Goal: Find specific page/section: Find specific page/section

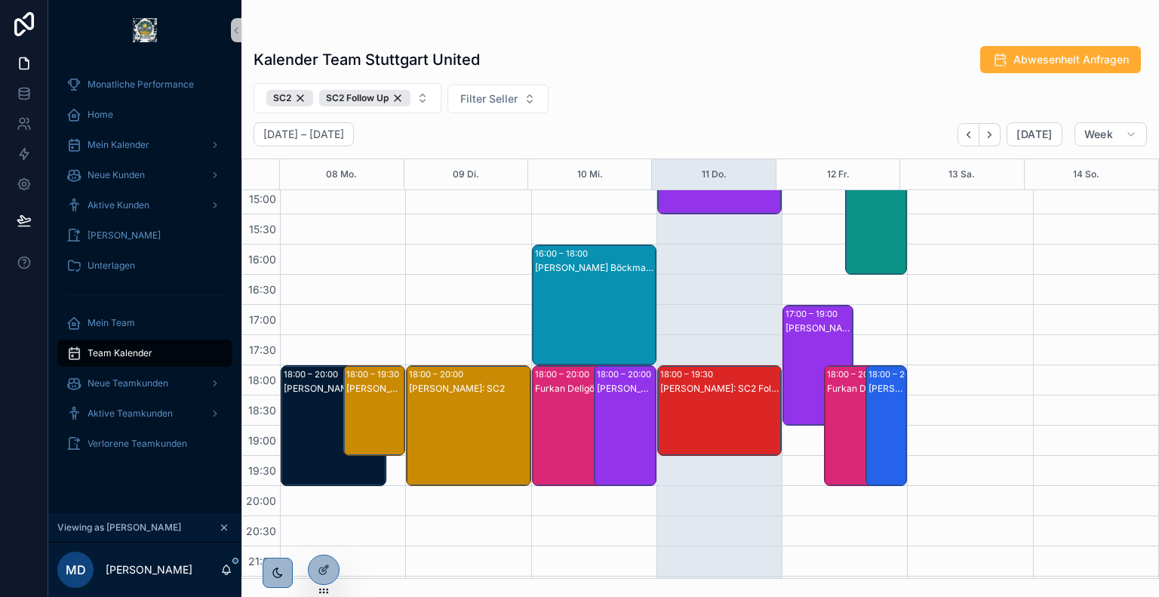
scroll to position [558, 0]
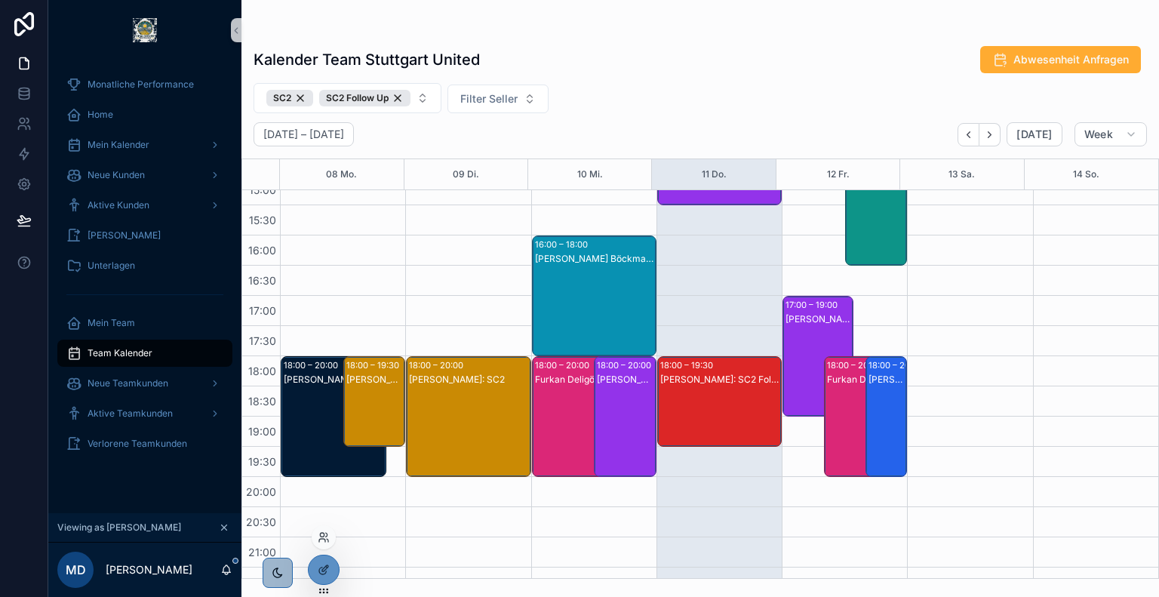
click at [324, 529] on div at bounding box center [324, 537] width 24 height 24
click at [323, 534] on icon at bounding box center [322, 534] width 4 height 4
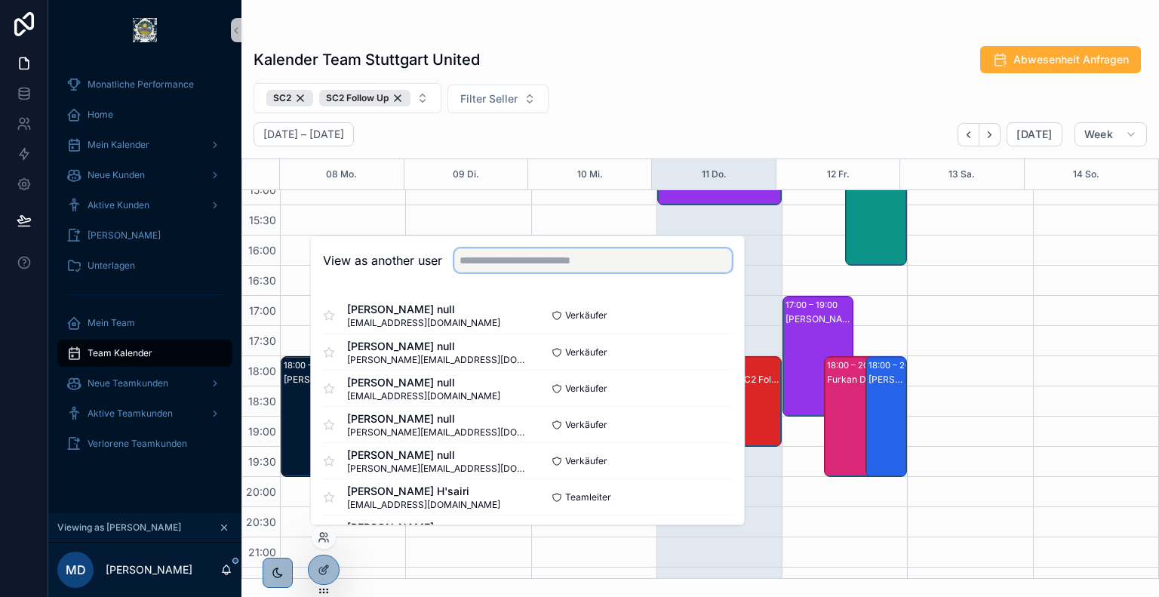
click at [566, 261] on input "text" at bounding box center [593, 260] width 278 height 24
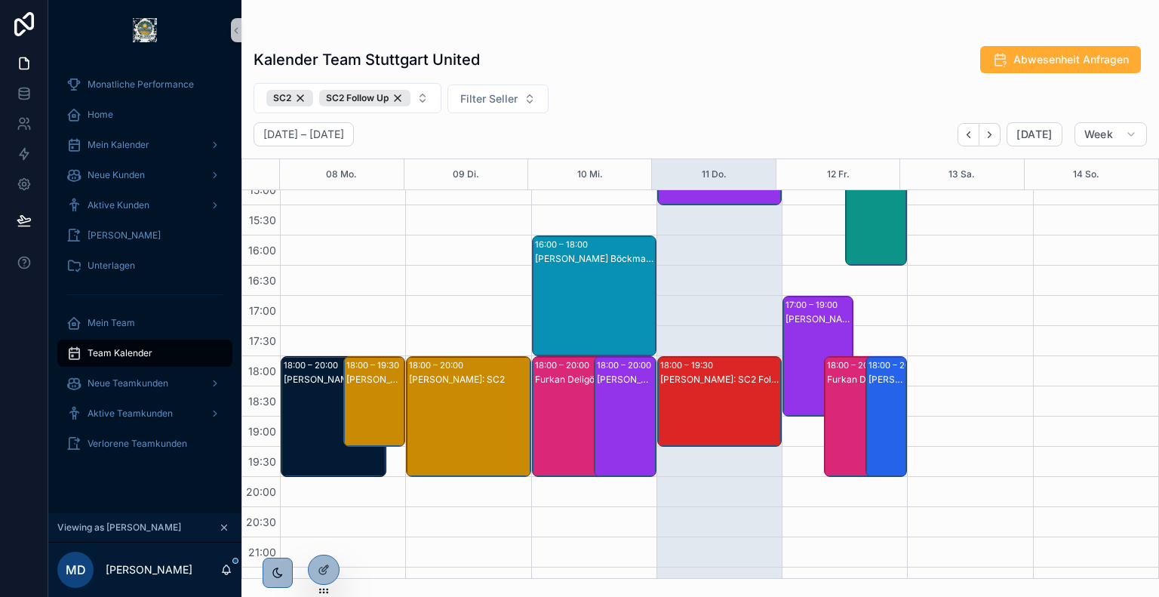
click at [741, 46] on div "Kalender Team Stuttgart United Abwesenheit Anfragen" at bounding box center [699, 59] width 893 height 29
